Goal: Entertainment & Leisure: Consume media (video, audio)

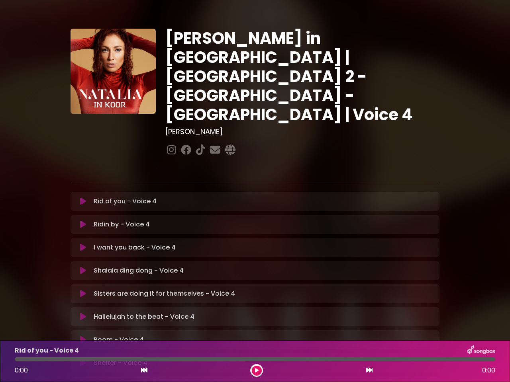
click at [83, 198] on icon at bounding box center [83, 202] width 6 height 8
click at [83, 221] on icon at bounding box center [83, 225] width 6 height 8
click at [83, 244] on icon at bounding box center [83, 248] width 6 height 8
click at [83, 267] on icon at bounding box center [83, 271] width 6 height 8
click at [83, 290] on icon at bounding box center [83, 294] width 6 height 8
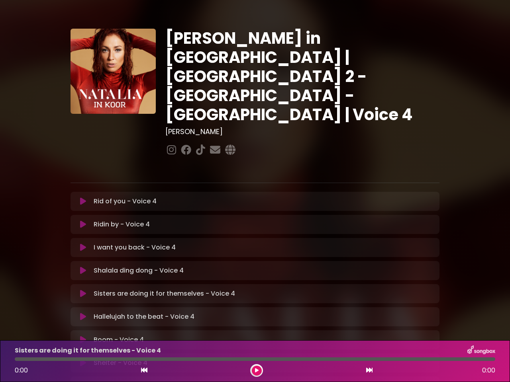
click at [83, 313] on icon at bounding box center [83, 317] width 6 height 8
click at [83, 336] on icon at bounding box center [83, 340] width 6 height 8
click at [83, 359] on icon at bounding box center [83, 363] width 6 height 8
click at [144, 371] on icon at bounding box center [144, 370] width 6 height 6
click at [257, 371] on icon at bounding box center [257, 370] width 4 height 5
